Goal: Ask a question: Seek information or help from site administrators or community

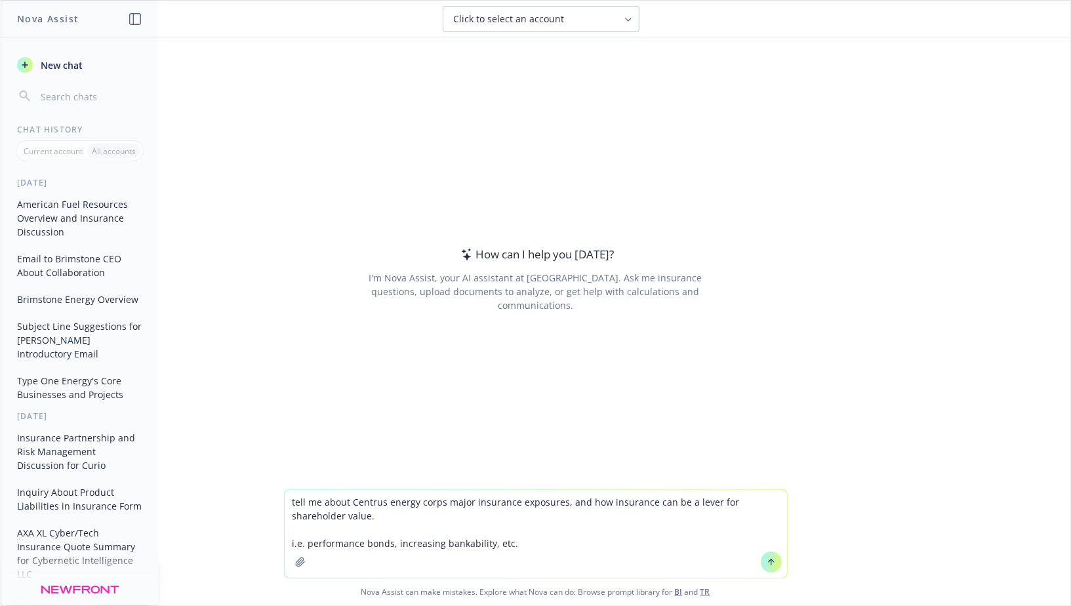
type textarea "tell me about Centrus energy corps major insurance exposures, and how insurance…"
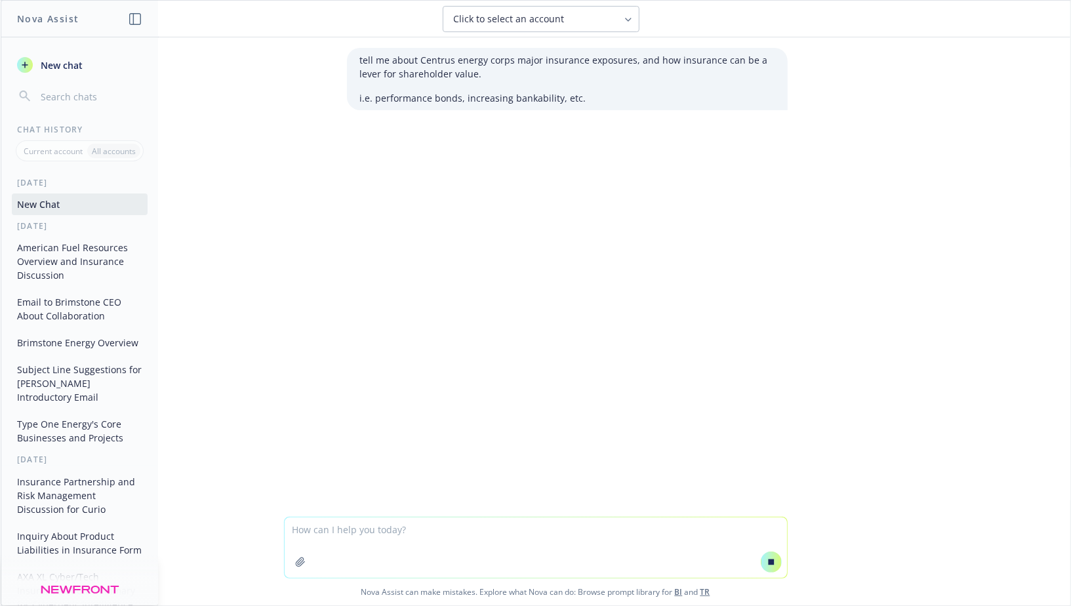
click at [431, 100] on p "i.e. performance bonds, increasing bankability, etc." at bounding box center [567, 98] width 414 height 14
click at [418, 97] on p "i.e. performance bonds, increasing bankability, etc." at bounding box center [567, 98] width 414 height 14
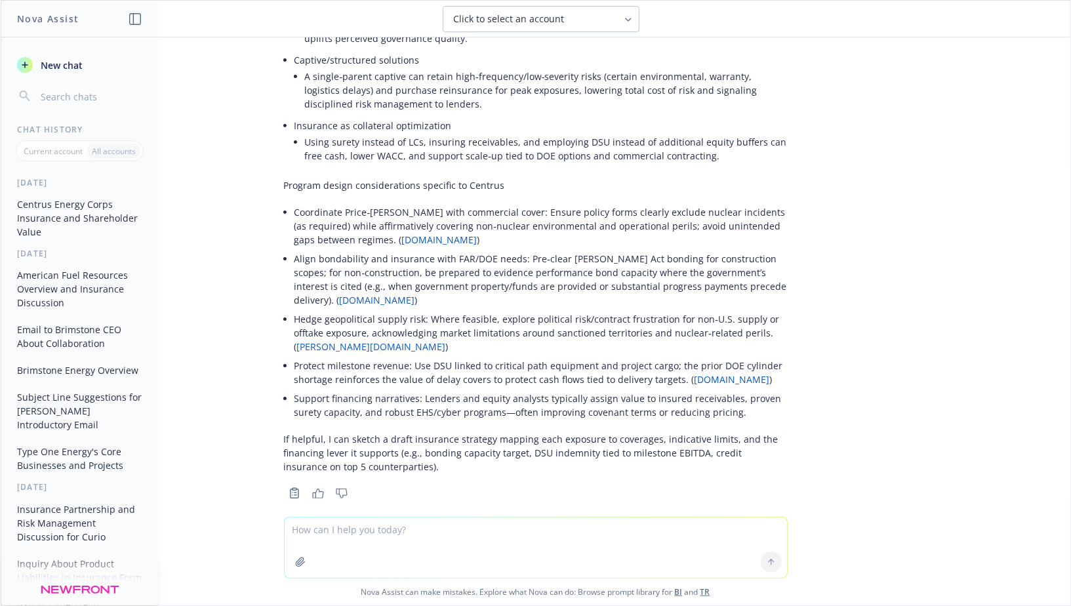
scroll to position [1218, 0]
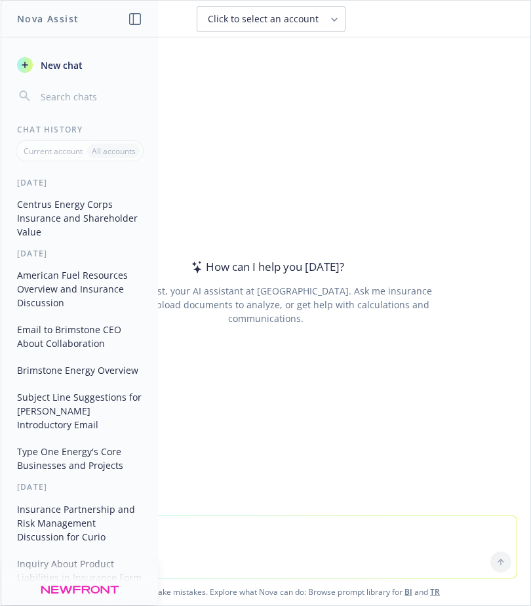
click at [275, 229] on div "How can I help you [DATE]? I'm Nova Assist, your AI assistant at Newfront. Ask …" at bounding box center [266, 292] width 504 height 384
click at [352, 130] on div "How can I help you [DATE]? I'm Nova Assist, your AI assistant at Newfront. Ask …" at bounding box center [266, 292] width 504 height 384
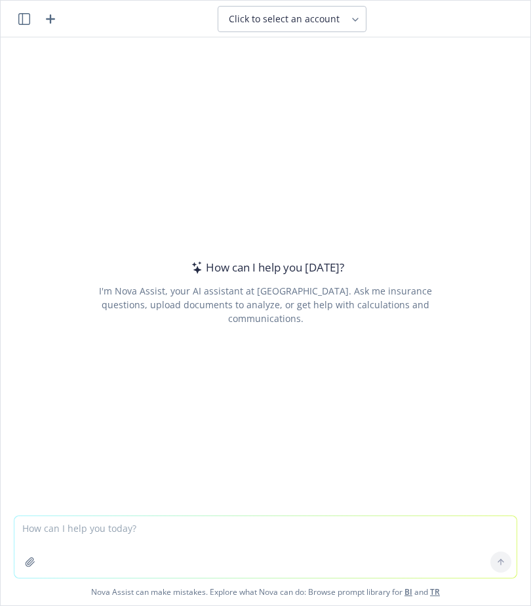
click at [113, 80] on div "How can I help you [DATE]? I'm Nova Assist, your AI assistant at Newfront. Ask …" at bounding box center [266, 276] width 530 height 478
click at [33, 564] on icon "button" at bounding box center [30, 562] width 10 height 10
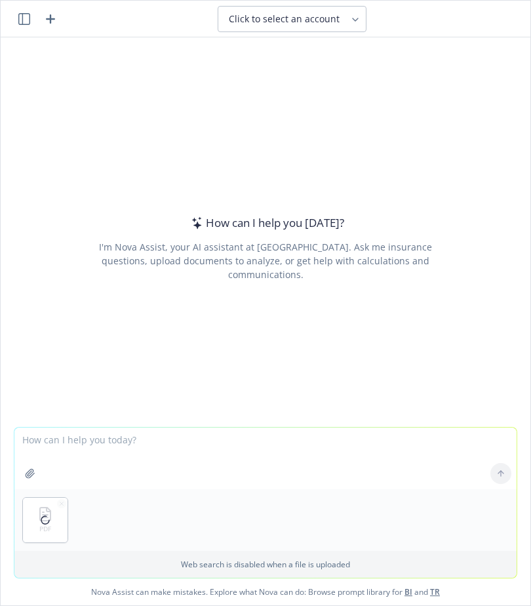
click at [111, 448] on textarea at bounding box center [265, 459] width 502 height 62
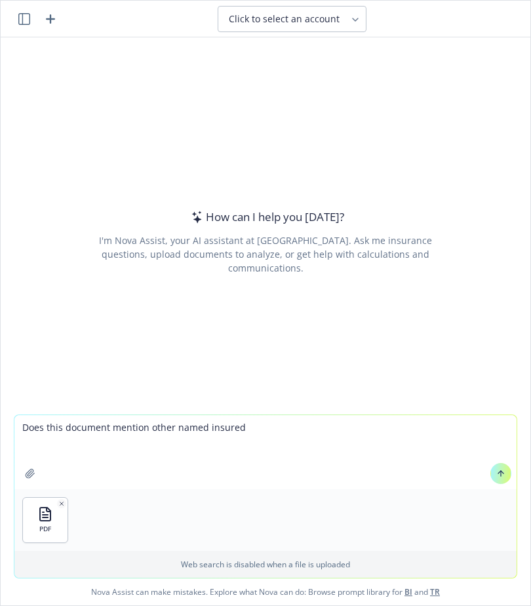
type textarea "Does this document mention other named insured"
click at [504, 475] on icon at bounding box center [500, 473] width 9 height 9
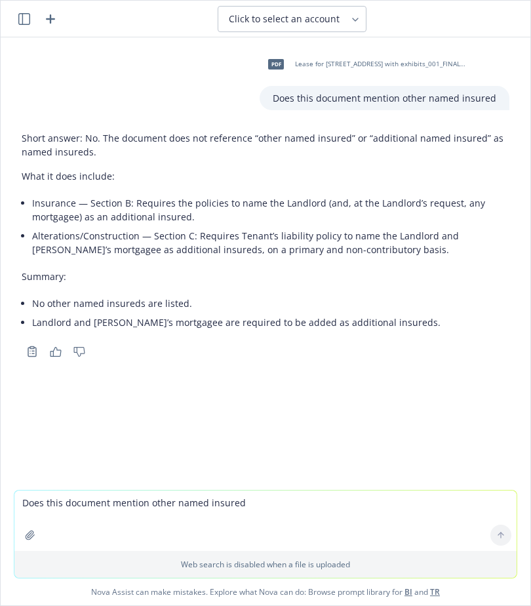
click at [182, 210] on li "Insurance — Section B: Requires the policies to name the Landlord (and, at the …" at bounding box center [270, 209] width 477 height 33
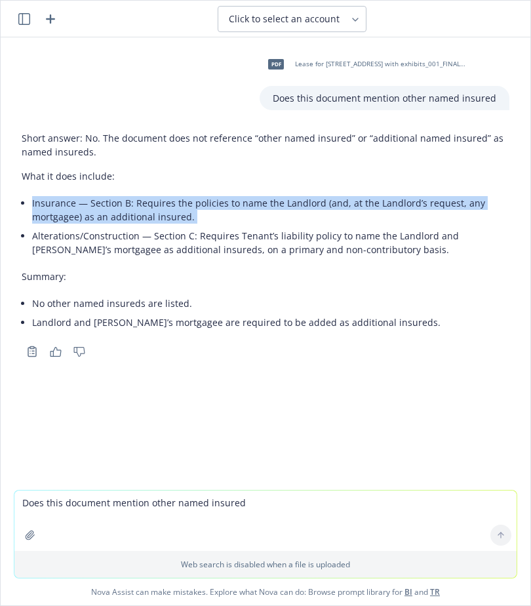
click at [182, 210] on li "Insurance — Section B: Requires the policies to name the Landlord (and, at the …" at bounding box center [270, 209] width 477 height 33
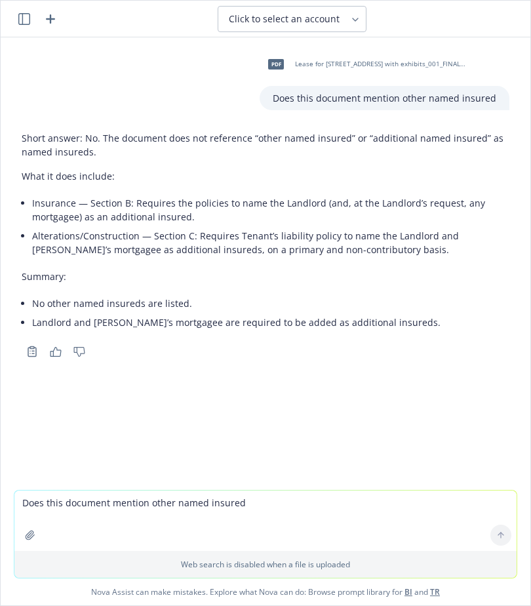
click at [164, 210] on li "Insurance — Section B: Requires the policies to name the Landlord (and, at the …" at bounding box center [270, 209] width 477 height 33
click at [110, 507] on textarea "Does this document mention other named insured" at bounding box center [265, 521] width 502 height 60
type textarea "Give me the landlord information and mortgagee"
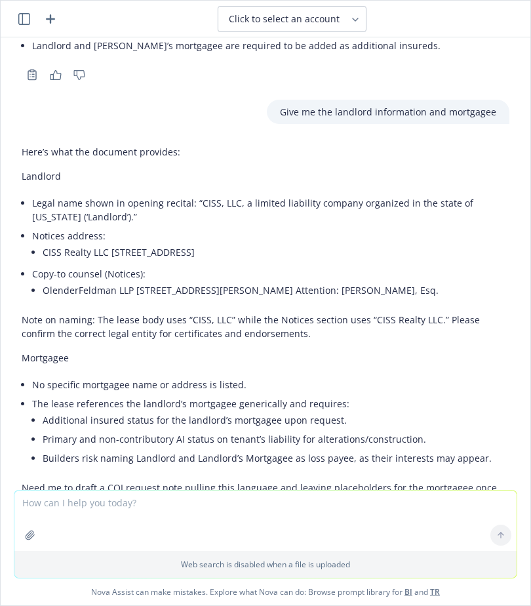
scroll to position [354, 0]
